Goal: Transaction & Acquisition: Purchase product/service

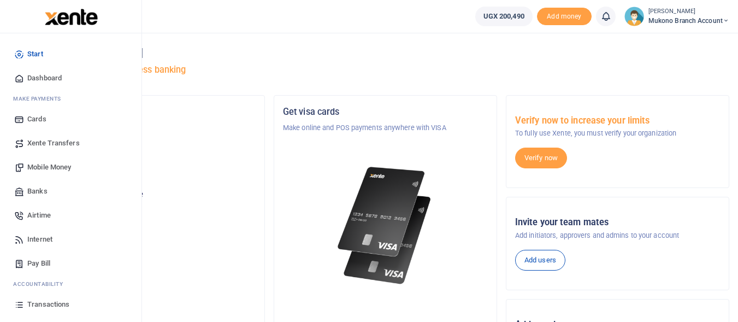
click at [31, 298] on link "Transactions" at bounding box center [71, 304] width 124 height 24
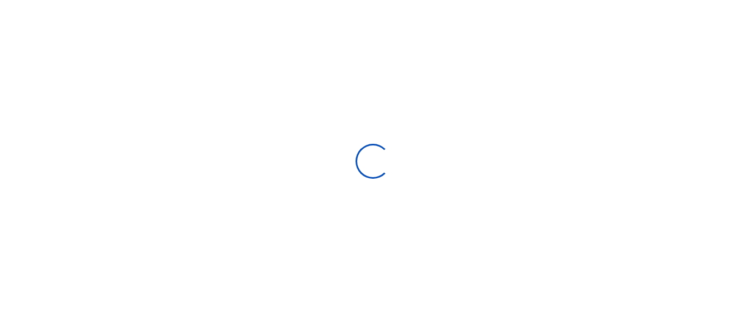
select select
type input "[DATE] - [DATE]"
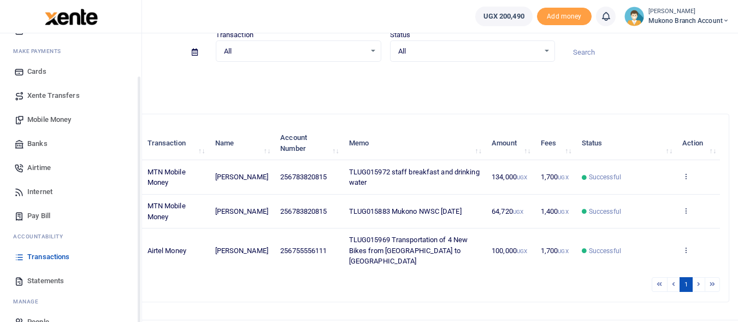
scroll to position [52, 0]
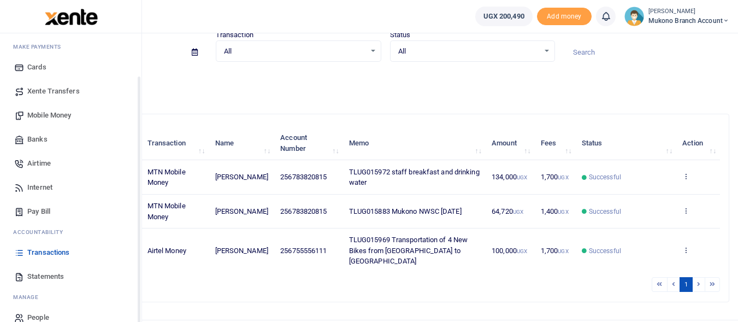
drag, startPoint x: 138, startPoint y: 259, endPoint x: 138, endPoint y: 302, distance: 43.1
click at [138, 302] on div "Start Dashboard M ake Payments Cards Xente Transfers Mobile Money Banks Airtime…" at bounding box center [71, 194] width 142 height 322
click at [55, 275] on span "Statements" at bounding box center [45, 276] width 37 height 11
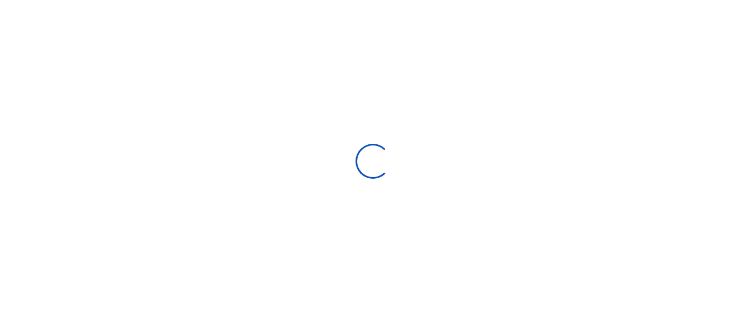
select select "ALL"
type input "[DATE] - [DATE]"
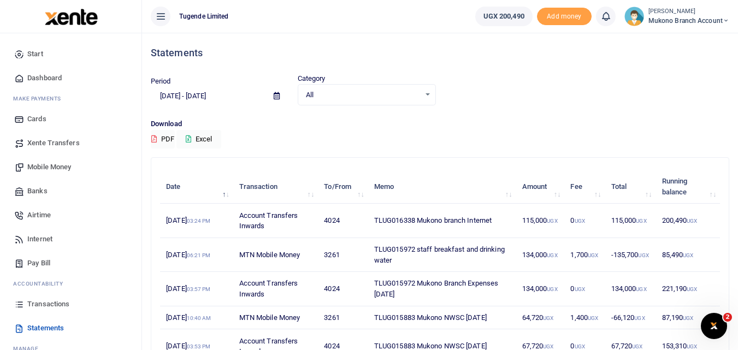
scroll to position [167, 0]
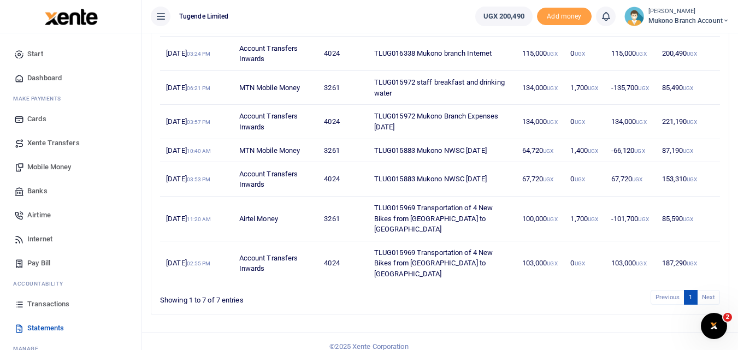
click at [703, 290] on li "Next" at bounding box center [708, 297] width 22 height 15
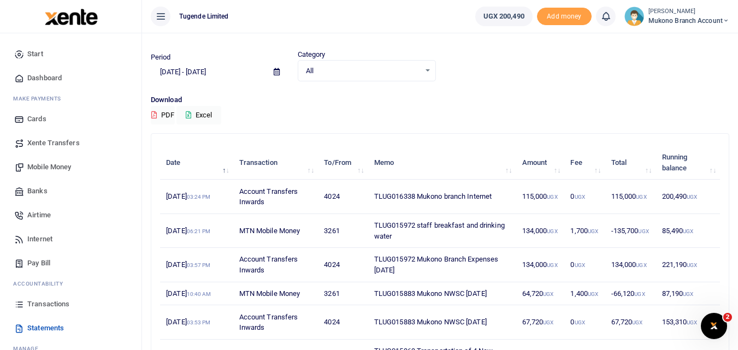
scroll to position [0, 0]
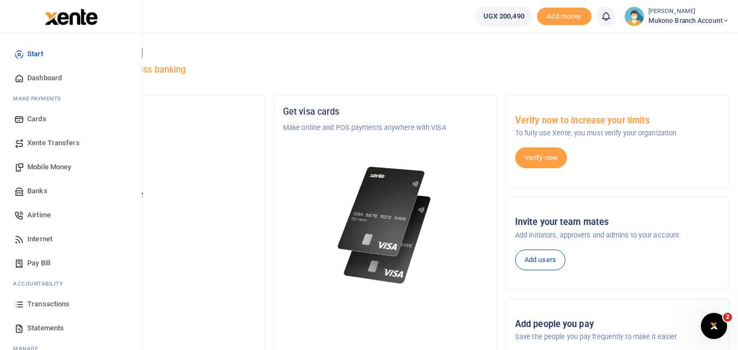
click at [60, 325] on span "Statements" at bounding box center [45, 328] width 37 height 11
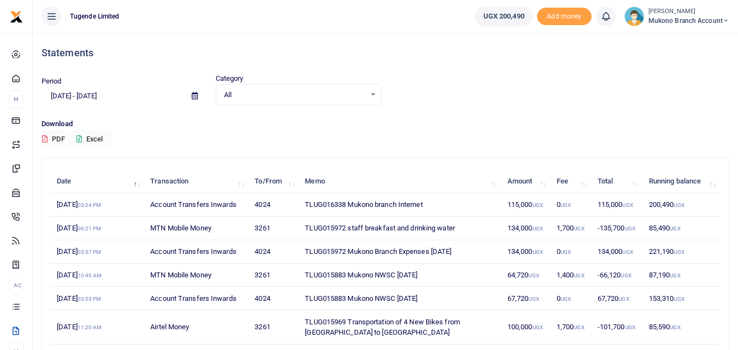
click at [737, 232] on div "Statements Period [DATE] - [DATE] Category All Select an option... All Credit D…" at bounding box center [385, 243] width 705 height 420
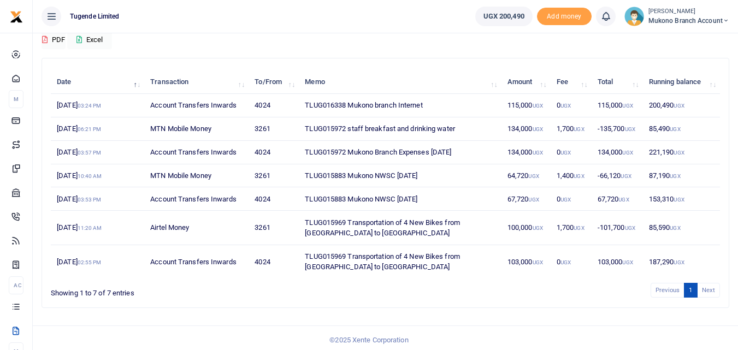
scroll to position [103, 0]
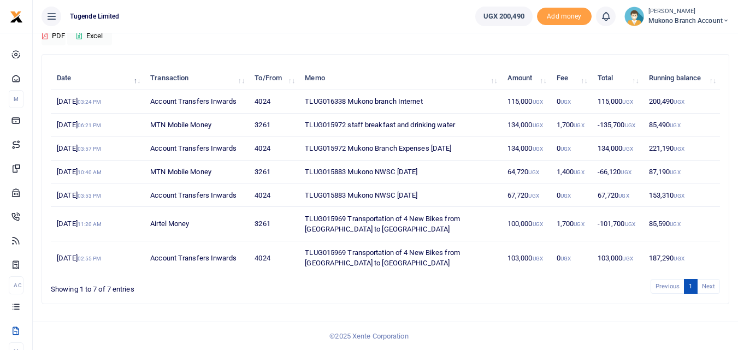
click at [701, 282] on li "Next" at bounding box center [708, 286] width 22 height 15
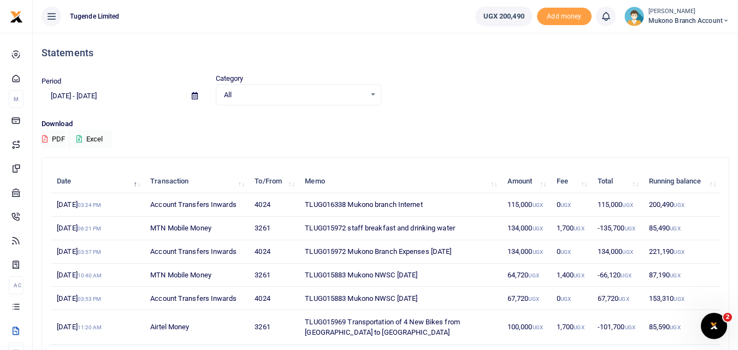
scroll to position [0, 0]
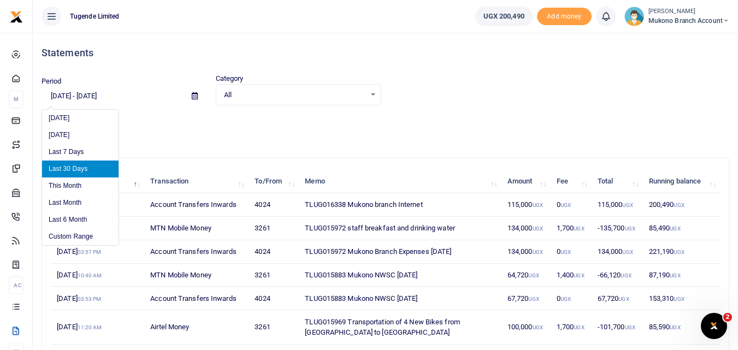
click at [137, 100] on input "[DATE] - [DATE]" at bounding box center [111, 96] width 141 height 19
click at [76, 218] on li "Last 6 Month" at bounding box center [80, 219] width 76 height 17
type input "[DATE] - [DATE]"
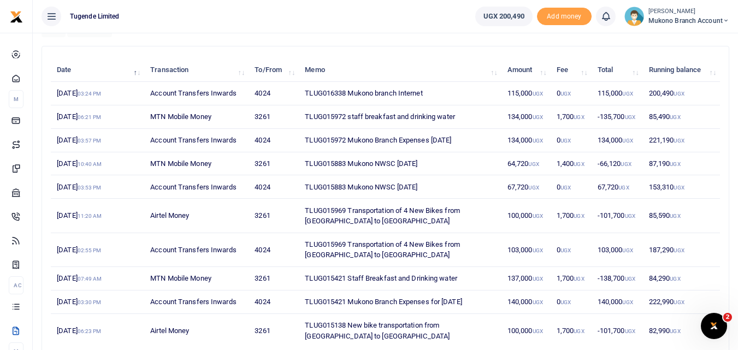
scroll to position [184, 0]
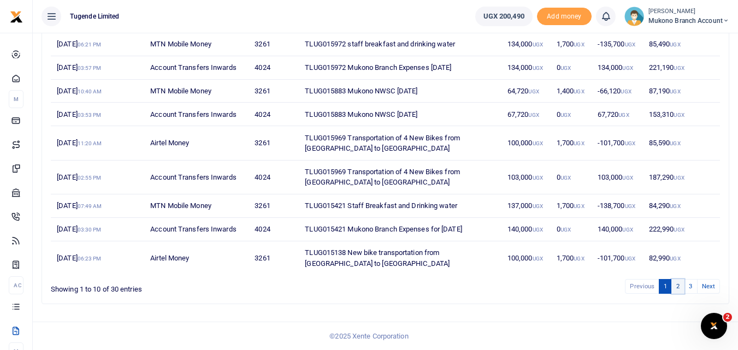
click at [677, 287] on link "2" at bounding box center [677, 286] width 13 height 15
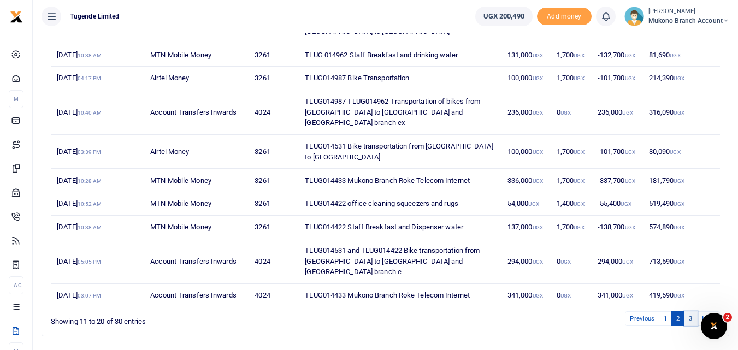
click at [689, 311] on link "3" at bounding box center [690, 318] width 13 height 15
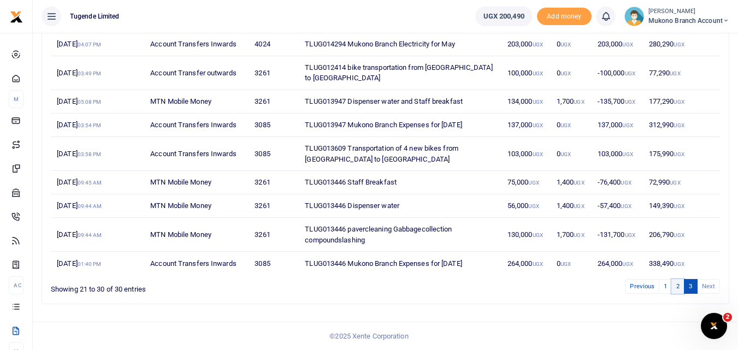
click at [676, 283] on link "2" at bounding box center [677, 286] width 13 height 15
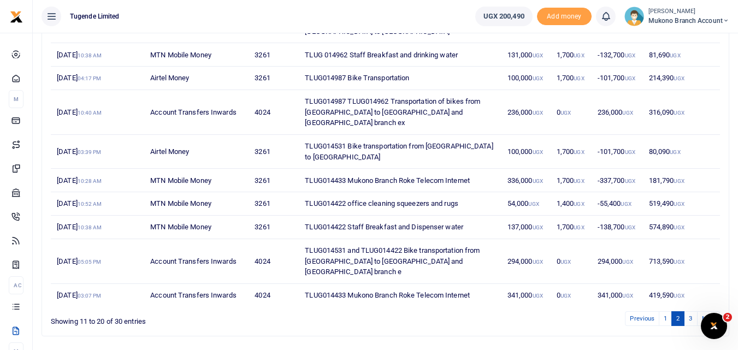
click at [425, 284] on td "TLUG014433 Mukono Branch Roke Telecom Internet" at bounding box center [400, 295] width 203 height 23
click at [591, 284] on td "341,000 UGX" at bounding box center [616, 295] width 51 height 23
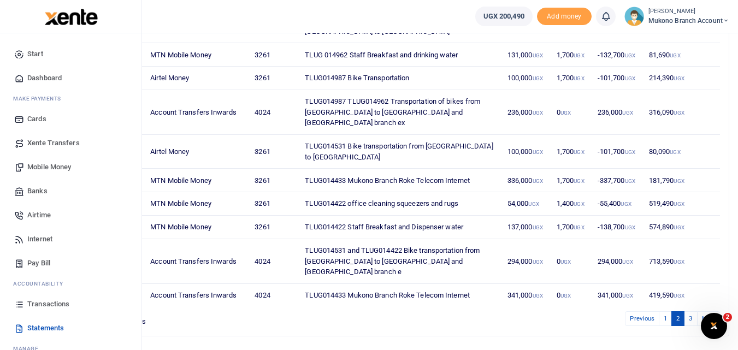
click at [69, 137] on link "Xente Transfers" at bounding box center [71, 143] width 124 height 24
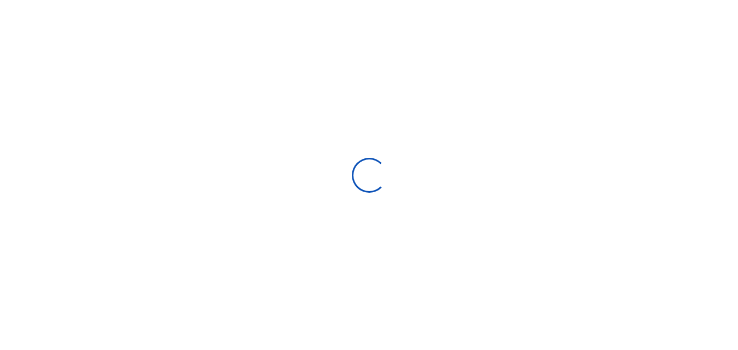
select select
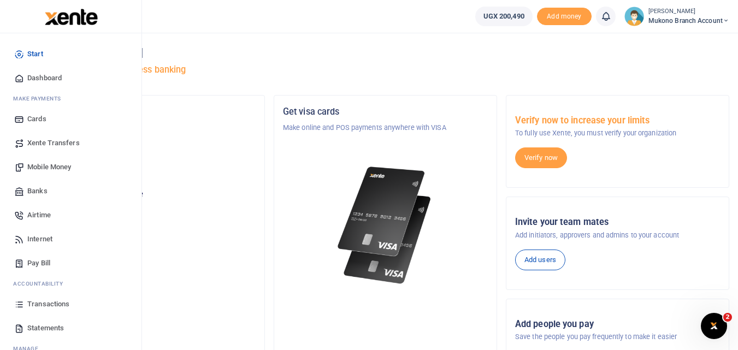
click at [51, 321] on link "Statements" at bounding box center [71, 328] width 124 height 24
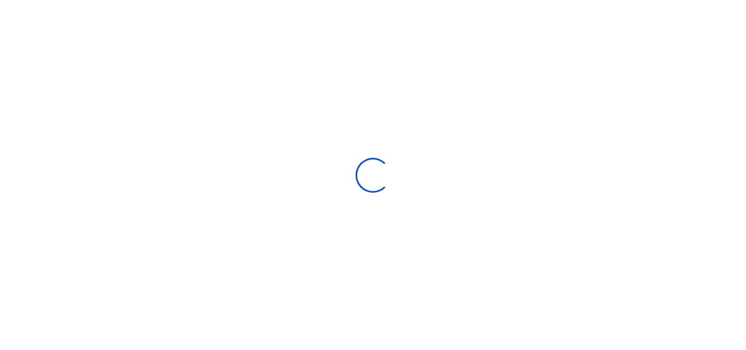
select select "ALL"
type input "08/05/2025 - 09/03/2025"
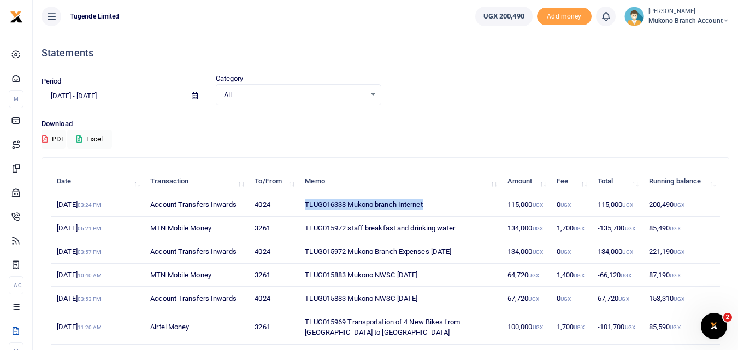
drag, startPoint x: 438, startPoint y: 203, endPoint x: 296, endPoint y: 209, distance: 142.1
click at [296, 209] on tr "3rd Sep 2025 03:24 PM Account Transfers Inwards 4024 TLUG016338 Mukono branch I…" at bounding box center [385, 204] width 669 height 23
copy tr "TLUG016338 Mukono branch Internet"
click at [34, 98] on div "Statements Period 08/05/2025 - 09/03/2025 Category All Select an option... All …" at bounding box center [385, 243] width 705 height 420
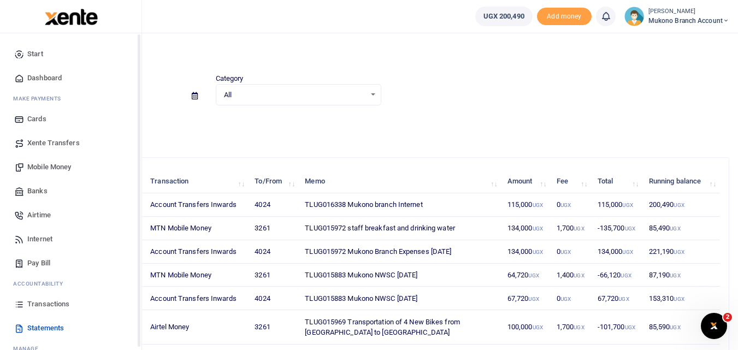
click at [34, 56] on span "Start" at bounding box center [35, 54] width 16 height 11
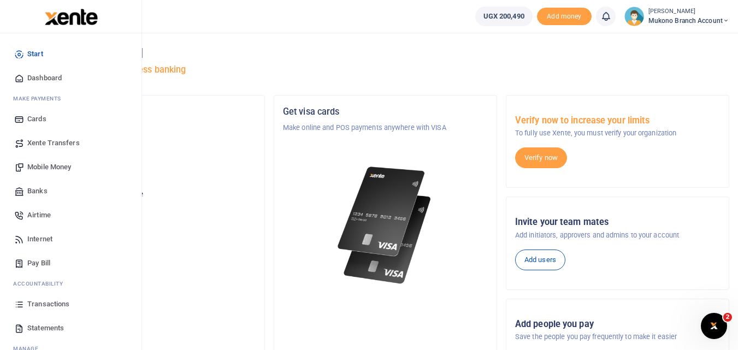
click at [52, 51] on link "Start" at bounding box center [71, 54] width 124 height 24
click at [61, 78] on span "Dashboard" at bounding box center [44, 78] width 34 height 11
click at [61, 161] on link "Mobile Money" at bounding box center [71, 167] width 124 height 24
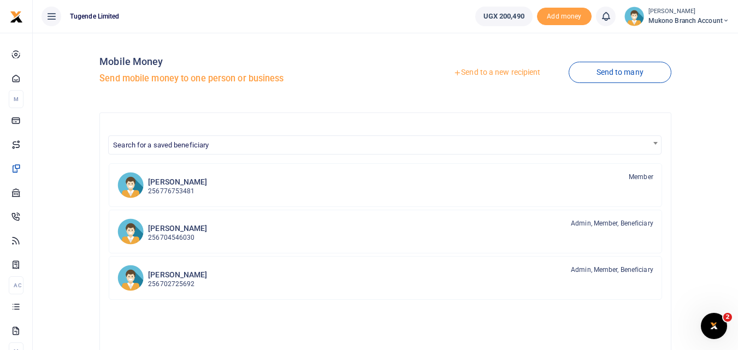
click at [239, 80] on h5 "Send mobile money to one person or business" at bounding box center [239, 78] width 281 height 11
click at [481, 64] on link "Send to a new recipient" at bounding box center [496, 73] width 143 height 20
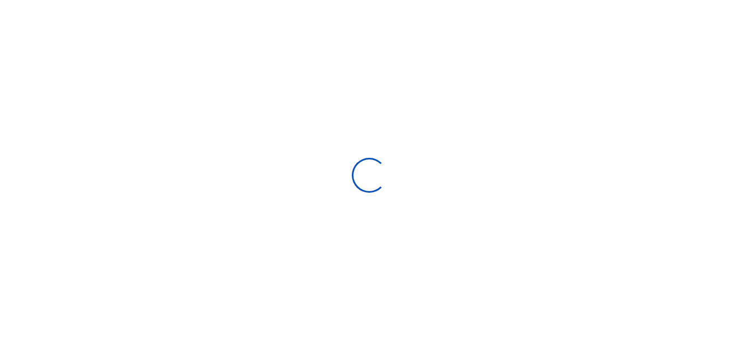
select select "Loading bundles"
select select
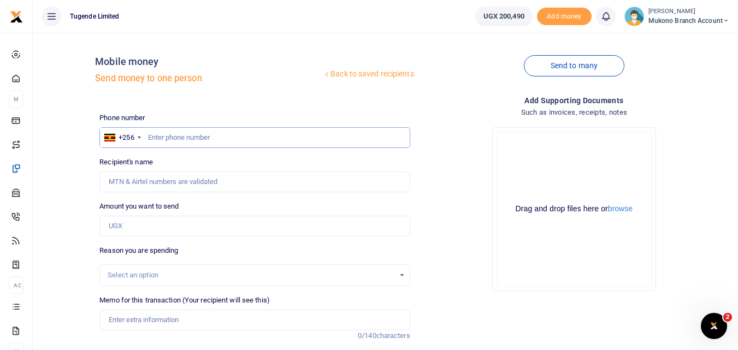
click at [159, 141] on input "text" at bounding box center [254, 137] width 310 height 21
type input "783820815"
type input "[PERSON_NAME]"
type input "783820815"
click at [138, 229] on input "Amount you want to send" at bounding box center [254, 226] width 310 height 21
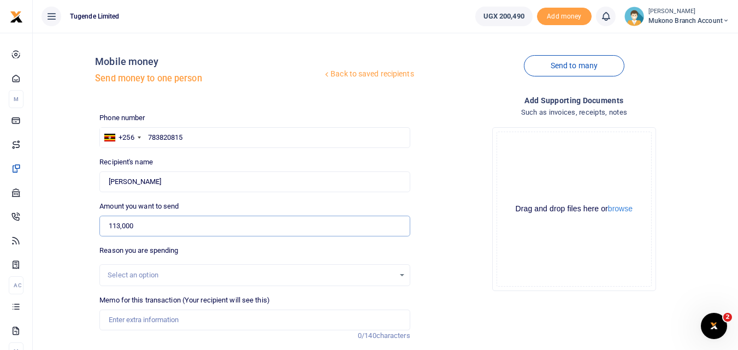
type input "113,000"
click at [134, 277] on div "Select an option" at bounding box center [251, 275] width 286 height 11
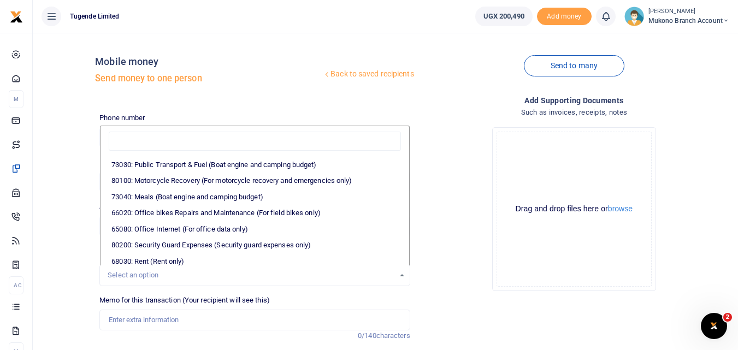
scroll to position [114, 0]
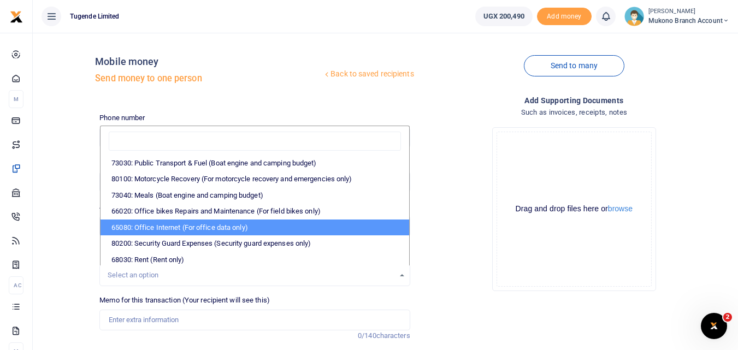
click at [307, 226] on li "65080: Office Internet (For office data only)" at bounding box center [254, 228] width 308 height 16
select select "35"
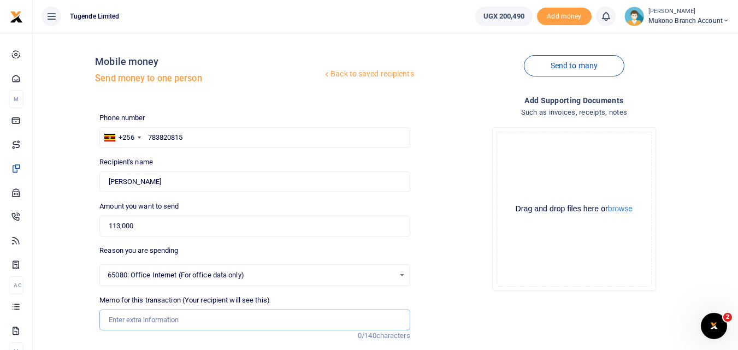
click at [153, 319] on input "Memo for this transaction (Your recipient will see this)" at bounding box center [254, 320] width 310 height 21
paste input "TLUG016338 Mukono branch Internet"
click at [153, 319] on input "TLUG016338 Mukono branch Internet" at bounding box center [254, 320] width 310 height 21
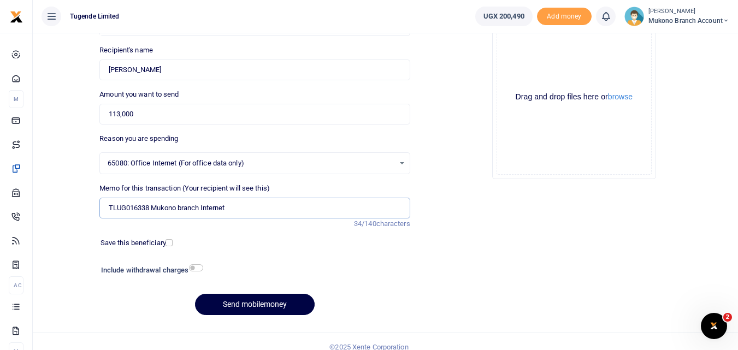
scroll to position [123, 0]
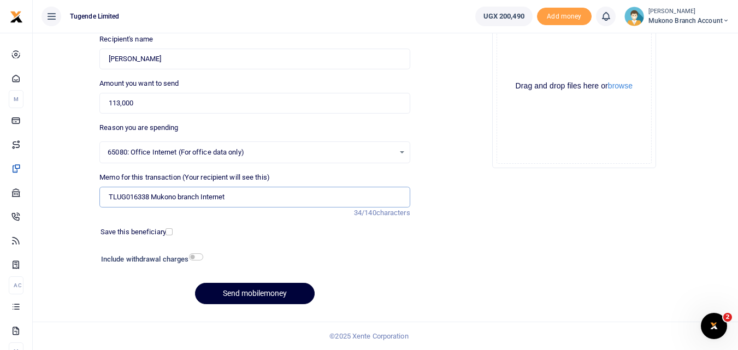
type input "TLUG016338 Mukono branch Internet"
click at [290, 289] on button "Send mobilemoney" at bounding box center [255, 293] width 120 height 21
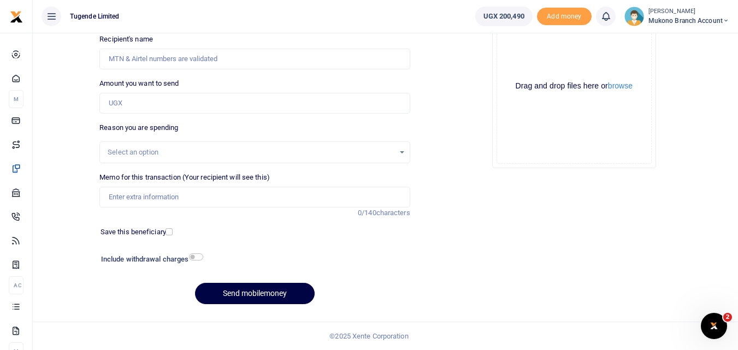
drag, startPoint x: 737, startPoint y: 176, endPoint x: 745, endPoint y: 110, distance: 66.0
click at [737, 110] on html "Start Dashboard M ake Payments Cards Xente Transfers Mobile Money Banks Airtime" at bounding box center [369, 113] width 738 height 473
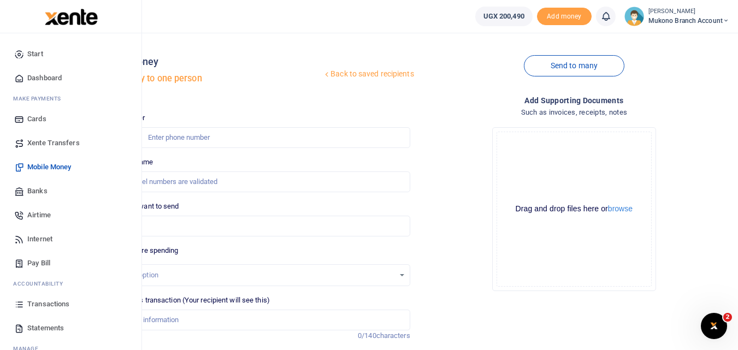
click at [35, 324] on span "Statements" at bounding box center [45, 328] width 37 height 11
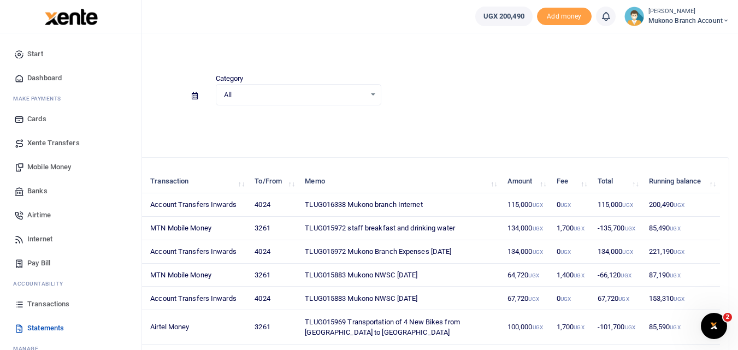
click at [56, 306] on span "Transactions" at bounding box center [48, 304] width 42 height 11
